Goal: Task Accomplishment & Management: Use online tool/utility

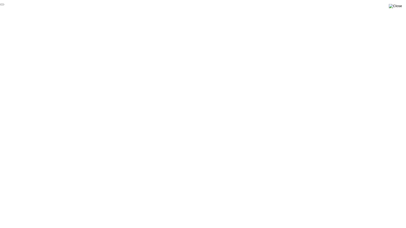
drag, startPoint x: 0, startPoint y: 0, endPoint x: 397, endPoint y: 7, distance: 397.0
click at [397, 7] on img at bounding box center [395, 6] width 13 height 4
